Goal: Find contact information: Find contact information

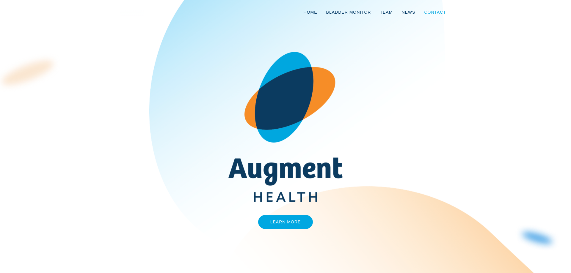
click at [437, 14] on link "Contact" at bounding box center [435, 12] width 31 height 20
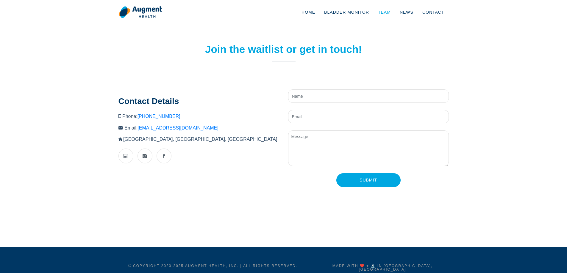
click at [381, 13] on link "Team" at bounding box center [384, 12] width 22 height 20
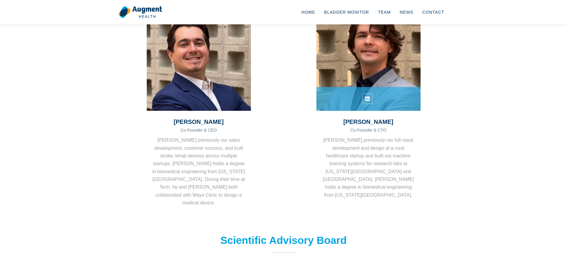
scroll to position [46, 0]
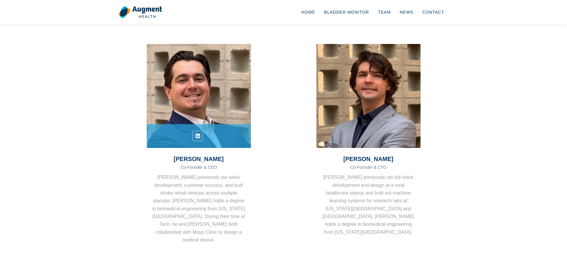
click at [202, 139] on link at bounding box center [198, 136] width 10 height 10
